Goal: Information Seeking & Learning: Check status

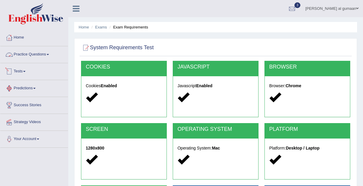
click at [21, 72] on link "Tests" at bounding box center [34, 70] width 68 height 15
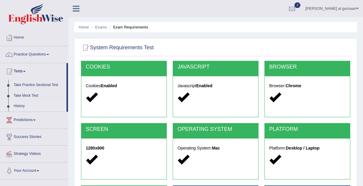
click at [21, 107] on link "History" at bounding box center [39, 106] width 56 height 11
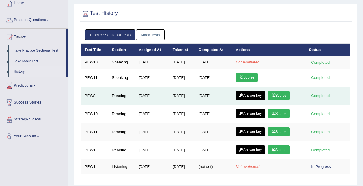
scroll to position [44, 0]
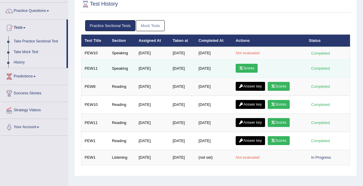
click at [254, 68] on link "Scores" at bounding box center [247, 68] width 22 height 9
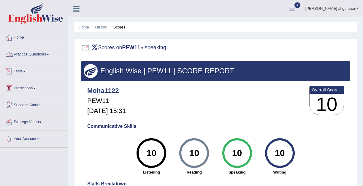
click at [24, 72] on link "Tests" at bounding box center [34, 70] width 68 height 15
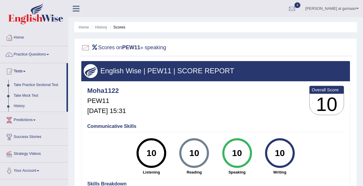
click at [21, 105] on link "History" at bounding box center [39, 106] width 56 height 11
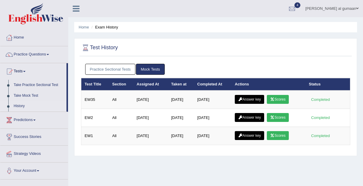
click at [107, 72] on link "Practice Sectional Tests" at bounding box center [110, 69] width 50 height 11
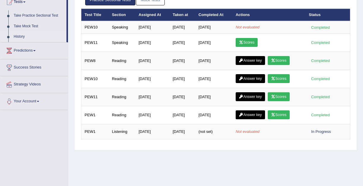
scroll to position [69, 0]
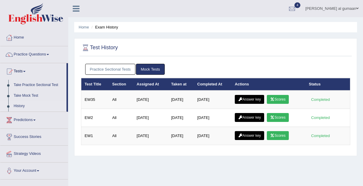
click at [119, 70] on link "Practice Sectional Tests" at bounding box center [110, 69] width 50 height 11
click at [120, 71] on link "Practice Sectional Tests" at bounding box center [110, 69] width 50 height 11
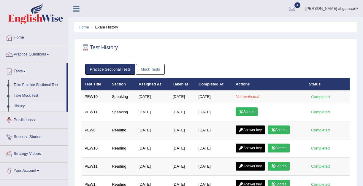
click at [22, 108] on link "History" at bounding box center [39, 106] width 56 height 11
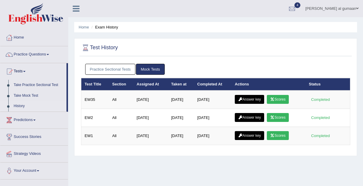
click at [123, 72] on link "Practice Sectional Tests" at bounding box center [110, 69] width 50 height 11
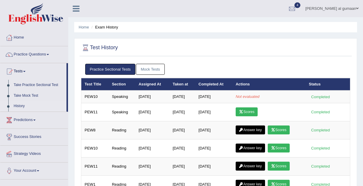
click at [156, 68] on link "Mock Tests" at bounding box center [150, 69] width 29 height 11
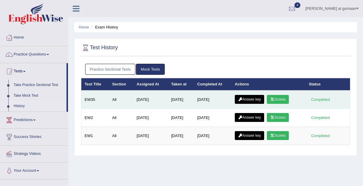
click at [281, 105] on td "Answer key Scores" at bounding box center [269, 100] width 74 height 18
click at [275, 98] on icon at bounding box center [272, 100] width 4 height 4
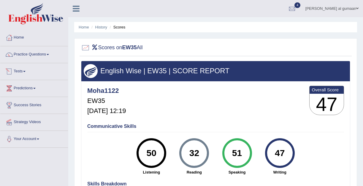
click at [26, 71] on span at bounding box center [24, 71] width 2 height 1
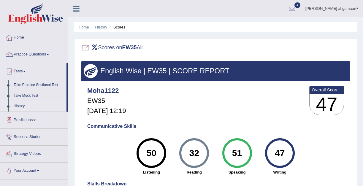
click at [21, 107] on link "History" at bounding box center [39, 106] width 56 height 11
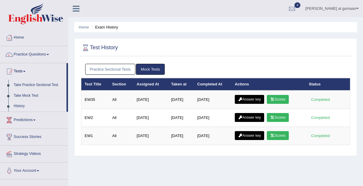
click at [122, 72] on link "Practice Sectional Tests" at bounding box center [110, 69] width 50 height 11
click at [116, 66] on link "Practice Sectional Tests" at bounding box center [110, 69] width 50 height 11
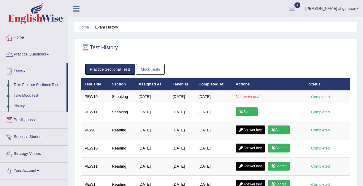
click at [150, 72] on link "Mock Tests" at bounding box center [150, 69] width 29 height 11
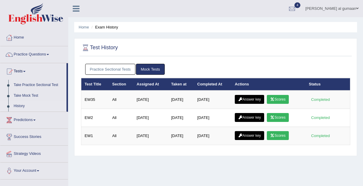
click at [122, 69] on link "Practice Sectional Tests" at bounding box center [110, 69] width 50 height 11
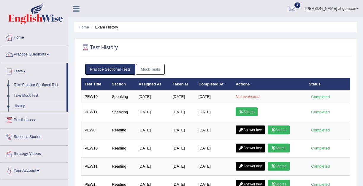
click at [25, 106] on link "History" at bounding box center [39, 106] width 56 height 11
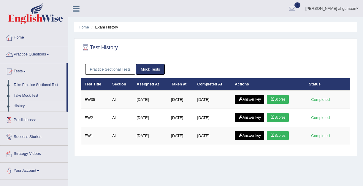
click at [110, 71] on link "Practice Sectional Tests" at bounding box center [110, 69] width 50 height 11
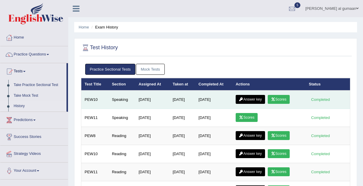
click at [279, 101] on link "Scores" at bounding box center [279, 99] width 22 height 9
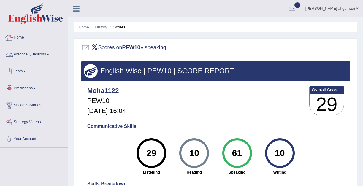
click at [43, 58] on link "Practice Questions" at bounding box center [34, 53] width 68 height 15
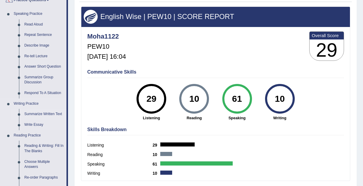
scroll to position [57, 0]
